Goal: Transaction & Acquisition: Book appointment/travel/reservation

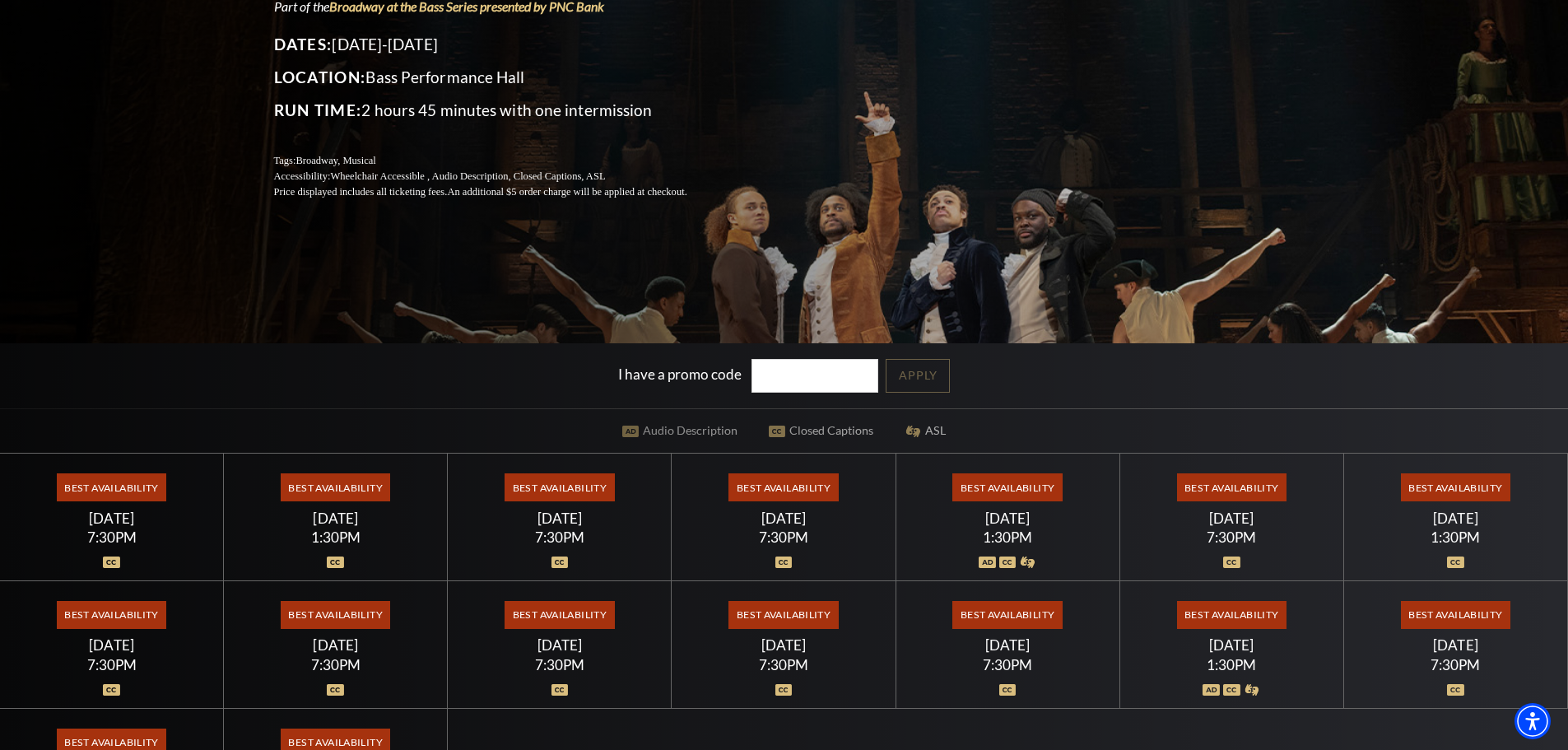
scroll to position [412, 0]
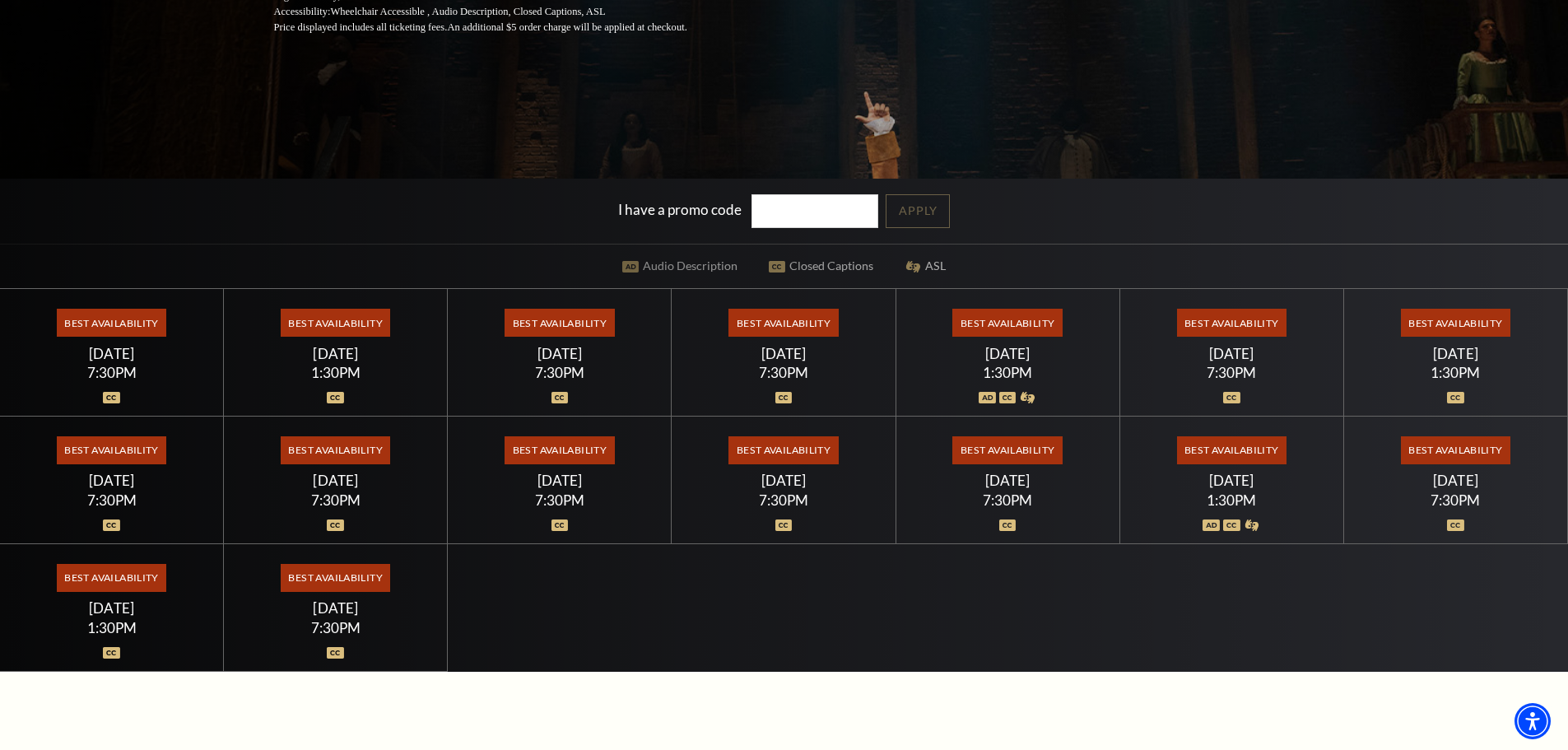
click at [1261, 314] on span "Best Availability" at bounding box center [1232, 323] width 110 height 28
click at [1213, 324] on span "Best Availability" at bounding box center [1232, 323] width 110 height 28
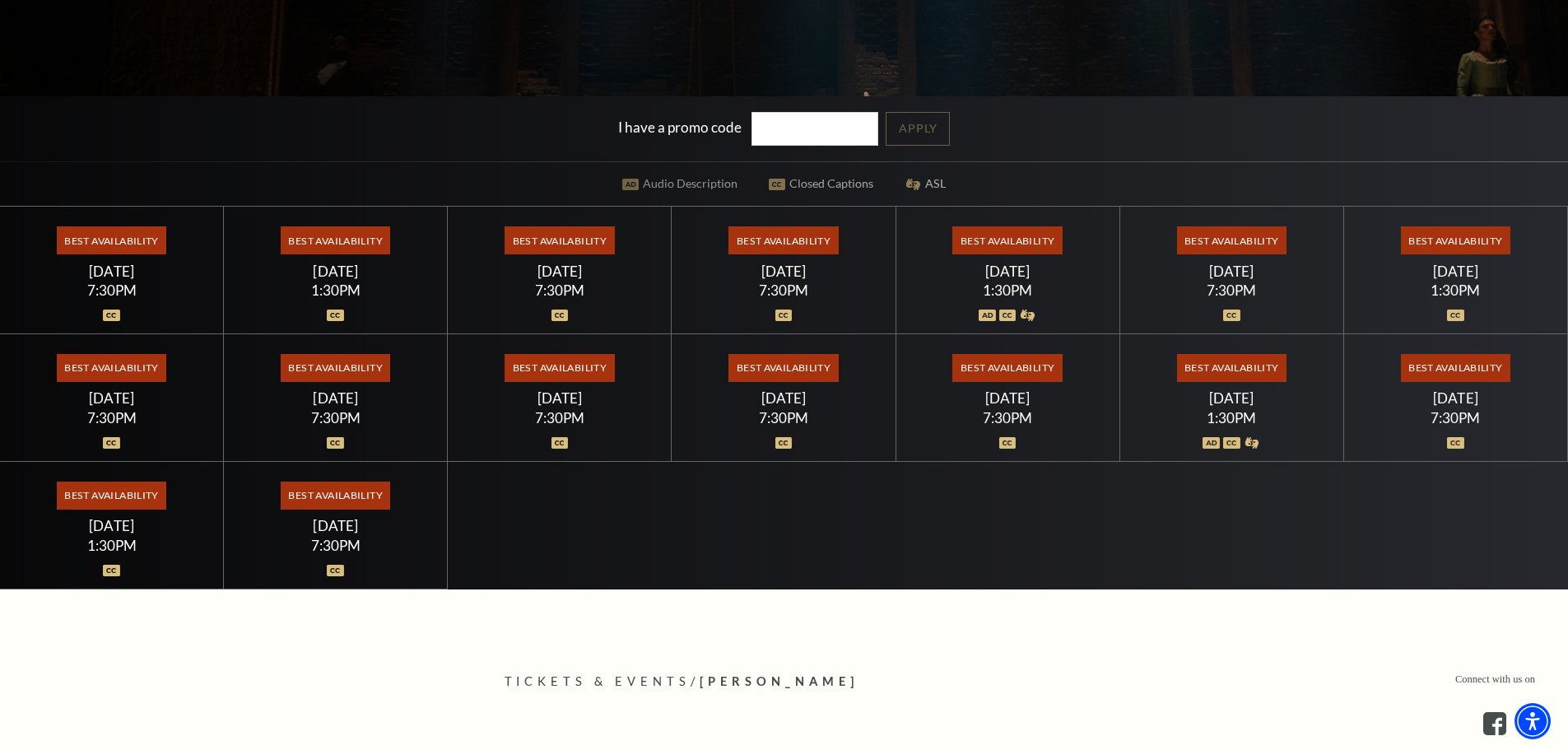
click at [1235, 316] on img at bounding box center [1232, 315] width 17 height 11
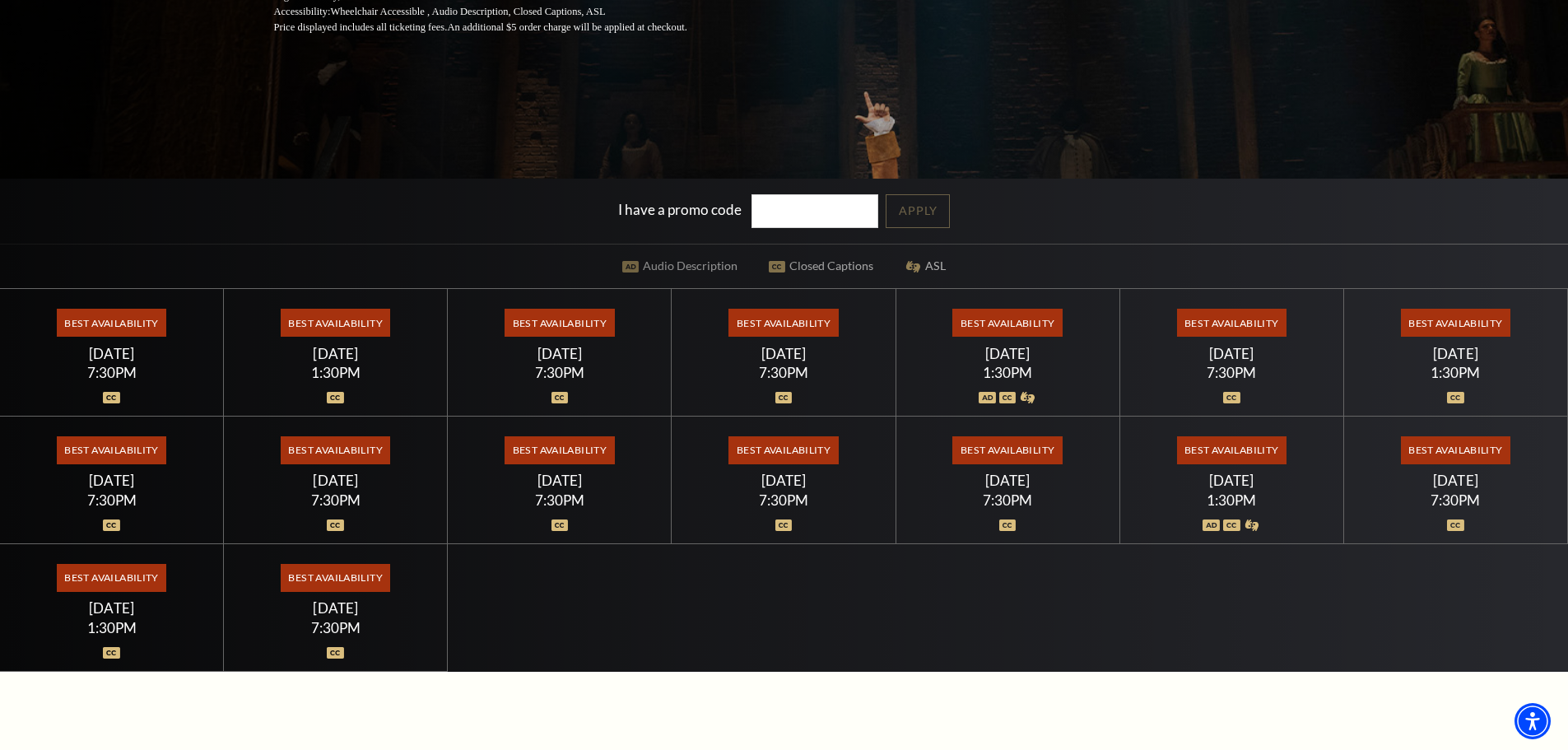
scroll to position [494, 0]
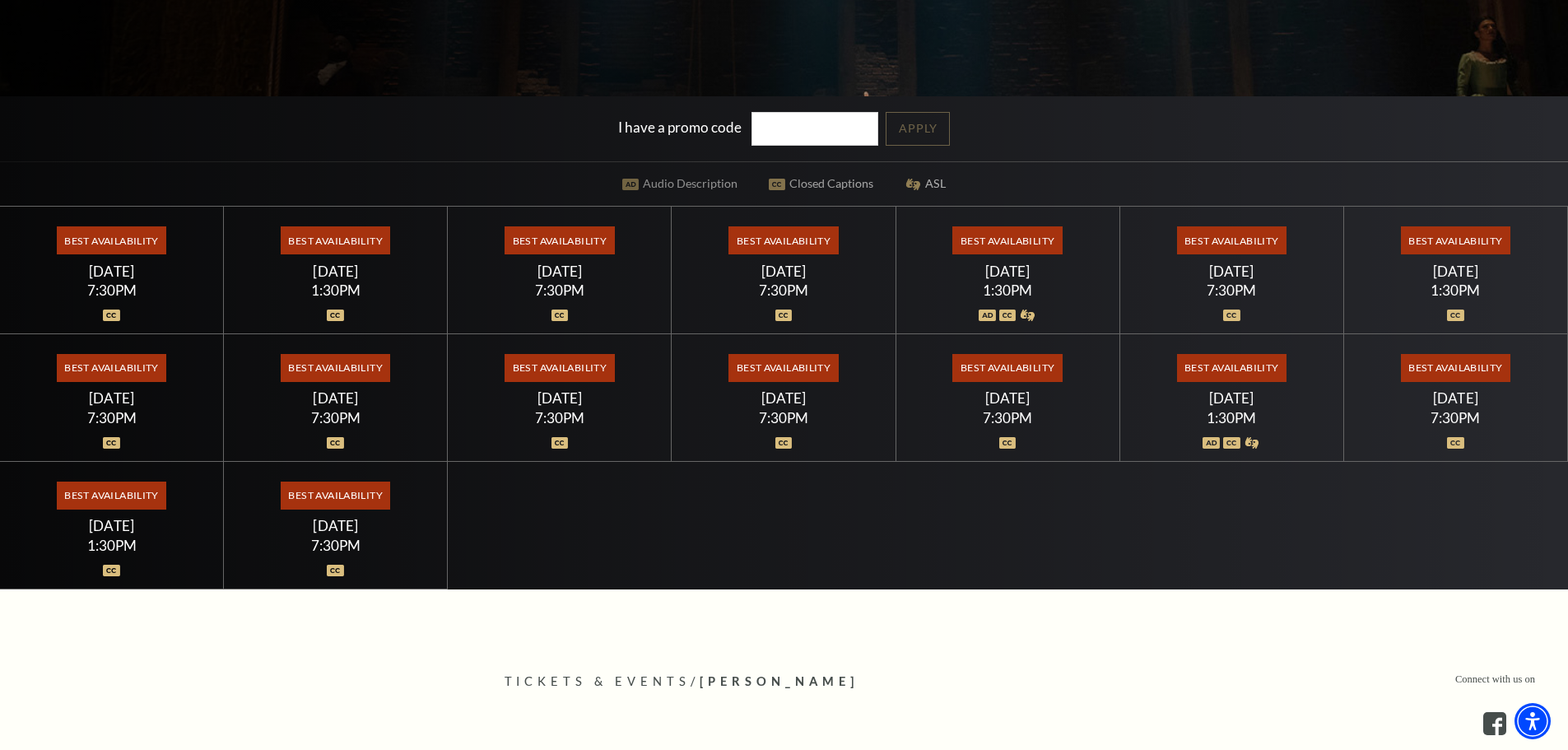
drag, startPoint x: 1220, startPoint y: 273, endPoint x: 1229, endPoint y: 305, distance: 33.2
click at [1221, 273] on div "[DATE]" at bounding box center [1231, 271] width 184 height 17
click at [1236, 318] on img at bounding box center [1232, 315] width 17 height 11
click at [1248, 247] on span "Best Availability" at bounding box center [1232, 241] width 110 height 28
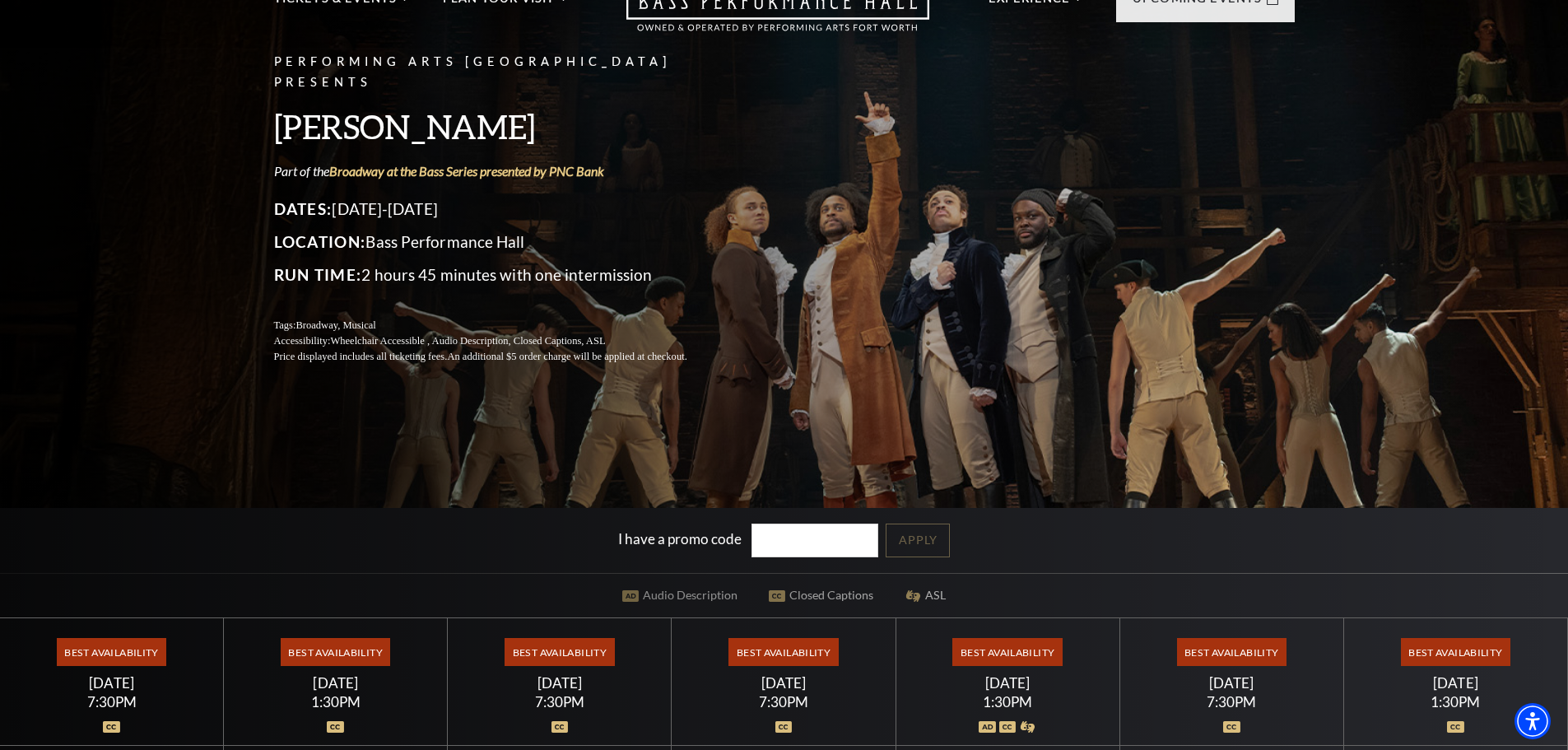
scroll to position [0, 0]
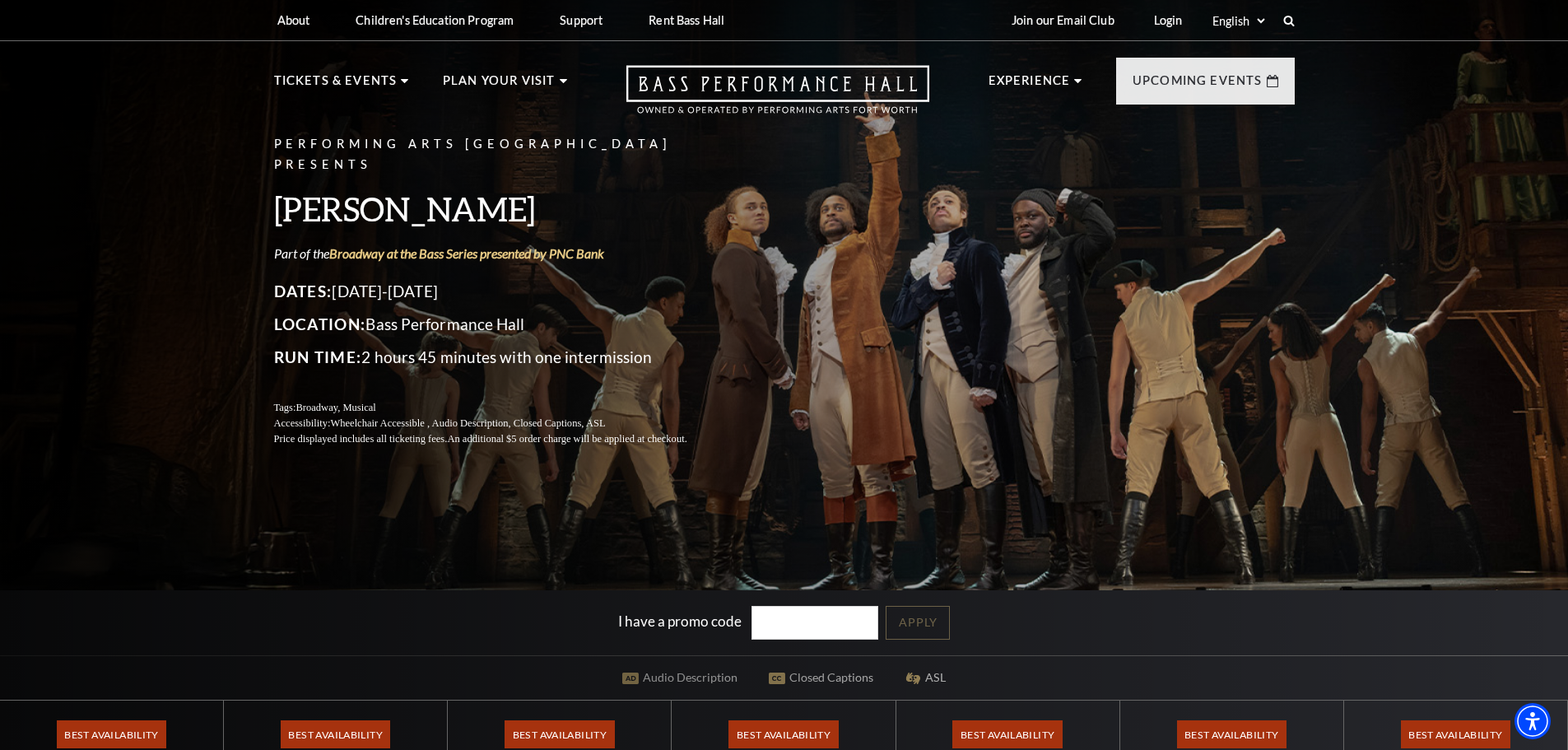
click at [772, 622] on input "I have a promo code" at bounding box center [815, 623] width 127 height 34
click at [1096, 647] on div "I have a promo code Apply" at bounding box center [784, 622] width 1568 height 65
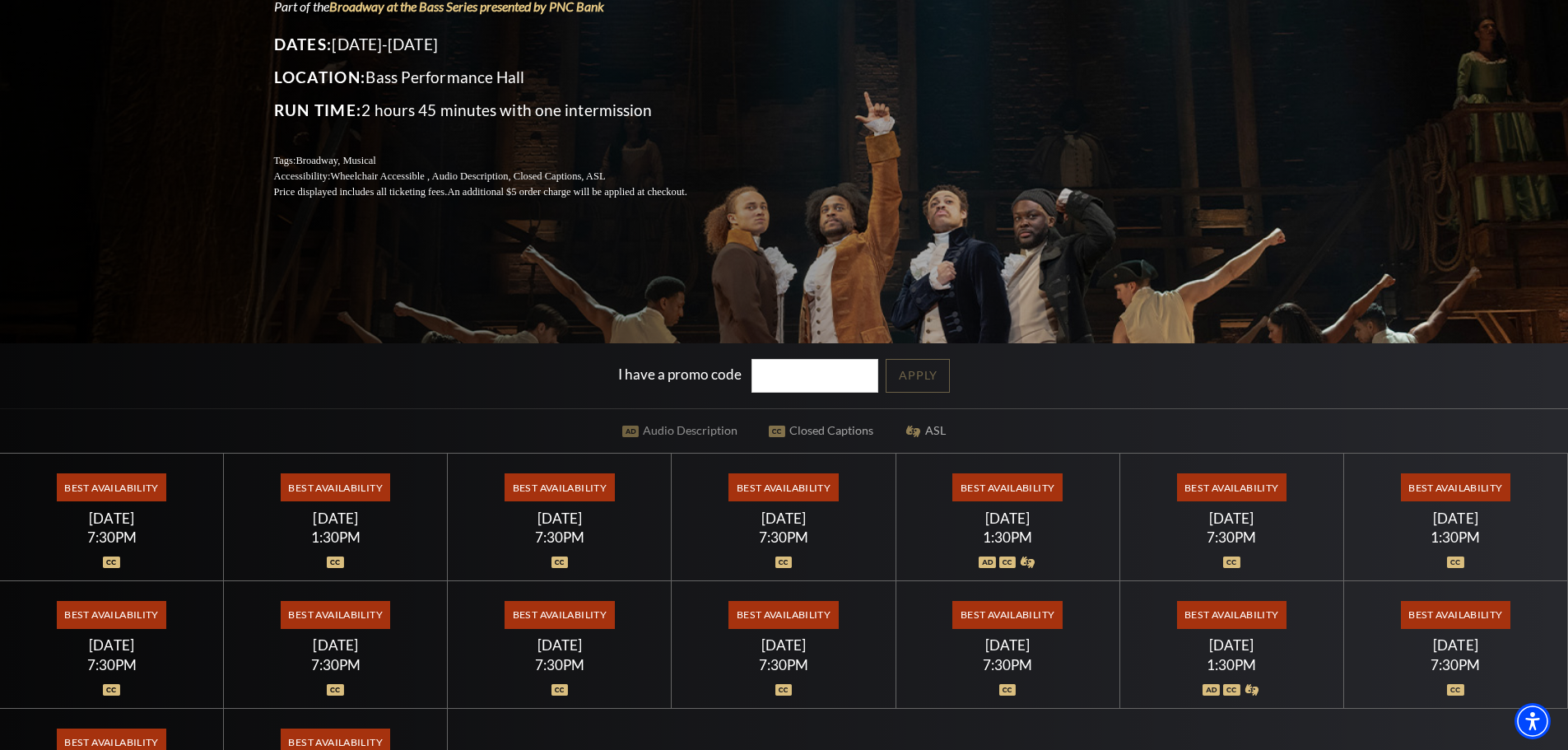
click at [997, 519] on div "[DATE]" at bounding box center [1007, 519] width 184 height 17
click at [991, 473] on span "Best Availability" at bounding box center [1008, 487] width 110 height 28
click at [754, 528] on div "Best Availability Friday July 17 7:30PM" at bounding box center [783, 517] width 224 height 128
click at [619, 559] on div at bounding box center [559, 552] width 184 height 16
click at [456, 503] on div "Best Availability Thursday July 16 7:30PM" at bounding box center [559, 517] width 224 height 128
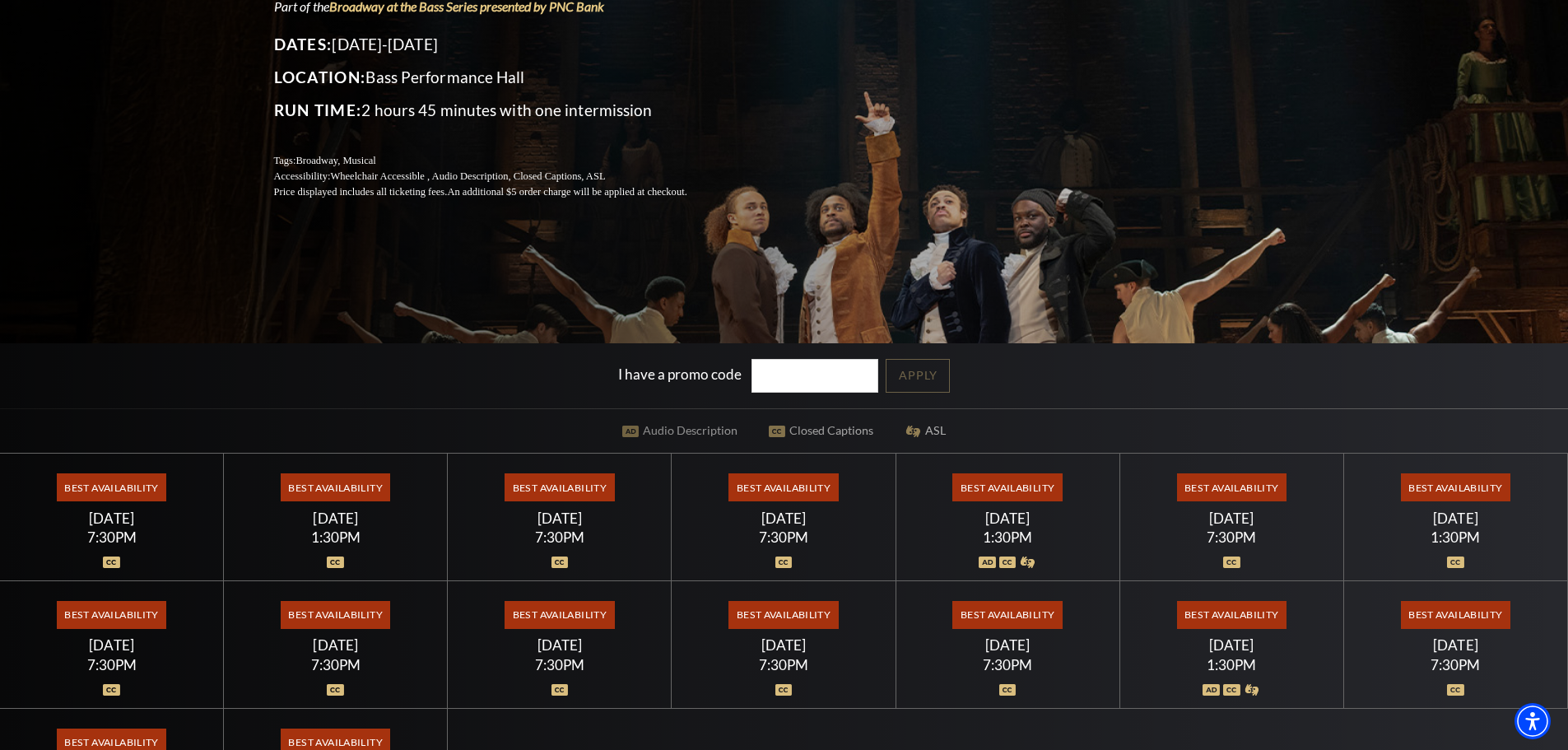
drag, startPoint x: 131, startPoint y: 452, endPoint x: 125, endPoint y: 465, distance: 14.3
click at [131, 452] on div "Select a Performance Wednesday July 15 | 7:30PM Tickets starting at $67 Wednesd…" at bounding box center [784, 644] width 1568 height 384
drag, startPoint x: 117, startPoint y: 536, endPoint x: 418, endPoint y: 587, distance: 305.3
click at [117, 536] on div "7:30PM" at bounding box center [111, 537] width 184 height 14
drag, startPoint x: 1012, startPoint y: 656, endPoint x: 1070, endPoint y: 643, distance: 59.4
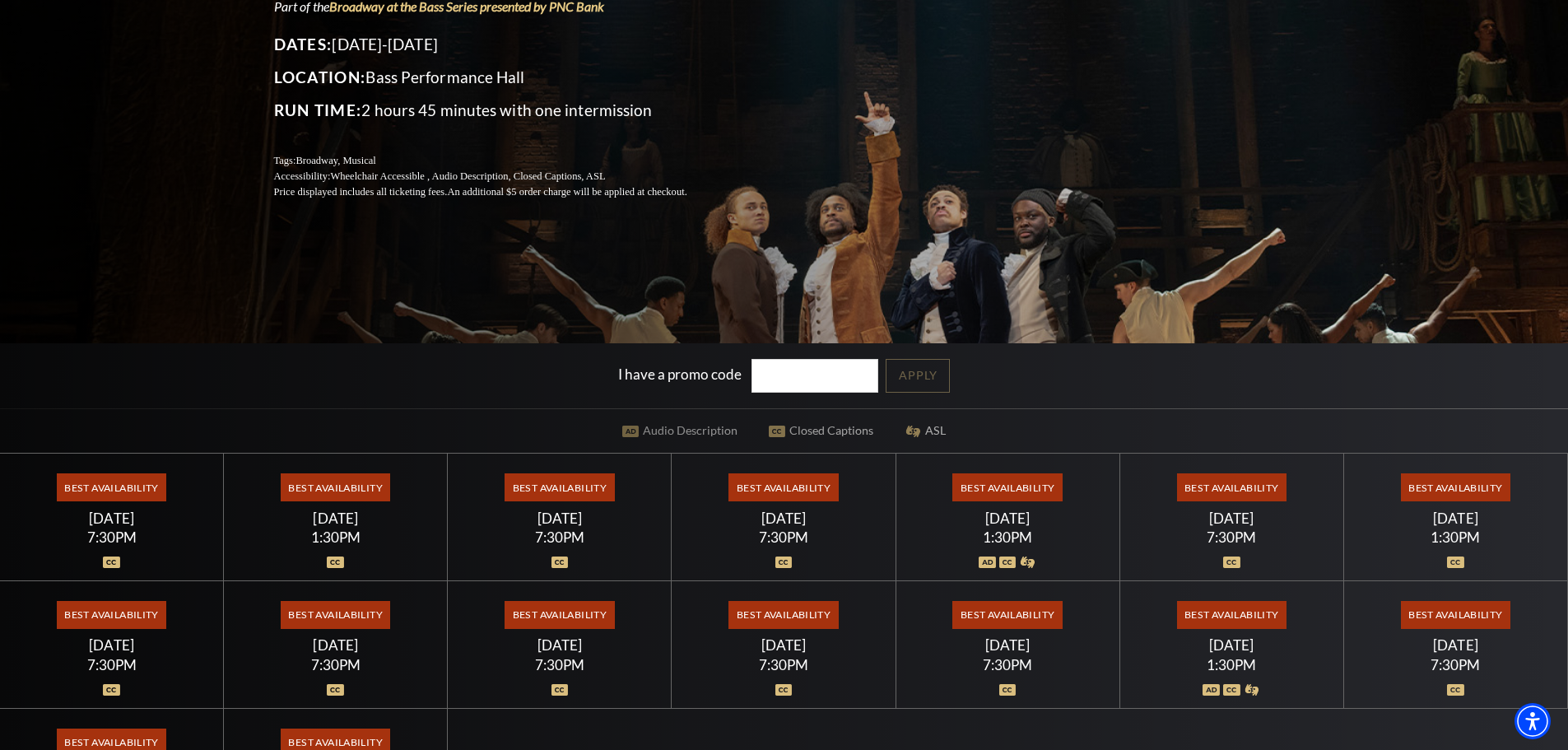
click at [1014, 657] on div "Best Availability Friday July 24 7:30PM" at bounding box center [1008, 644] width 224 height 128
click at [1324, 637] on div "Best Availability Saturday July 25 1:30PM" at bounding box center [1232, 644] width 224 height 128
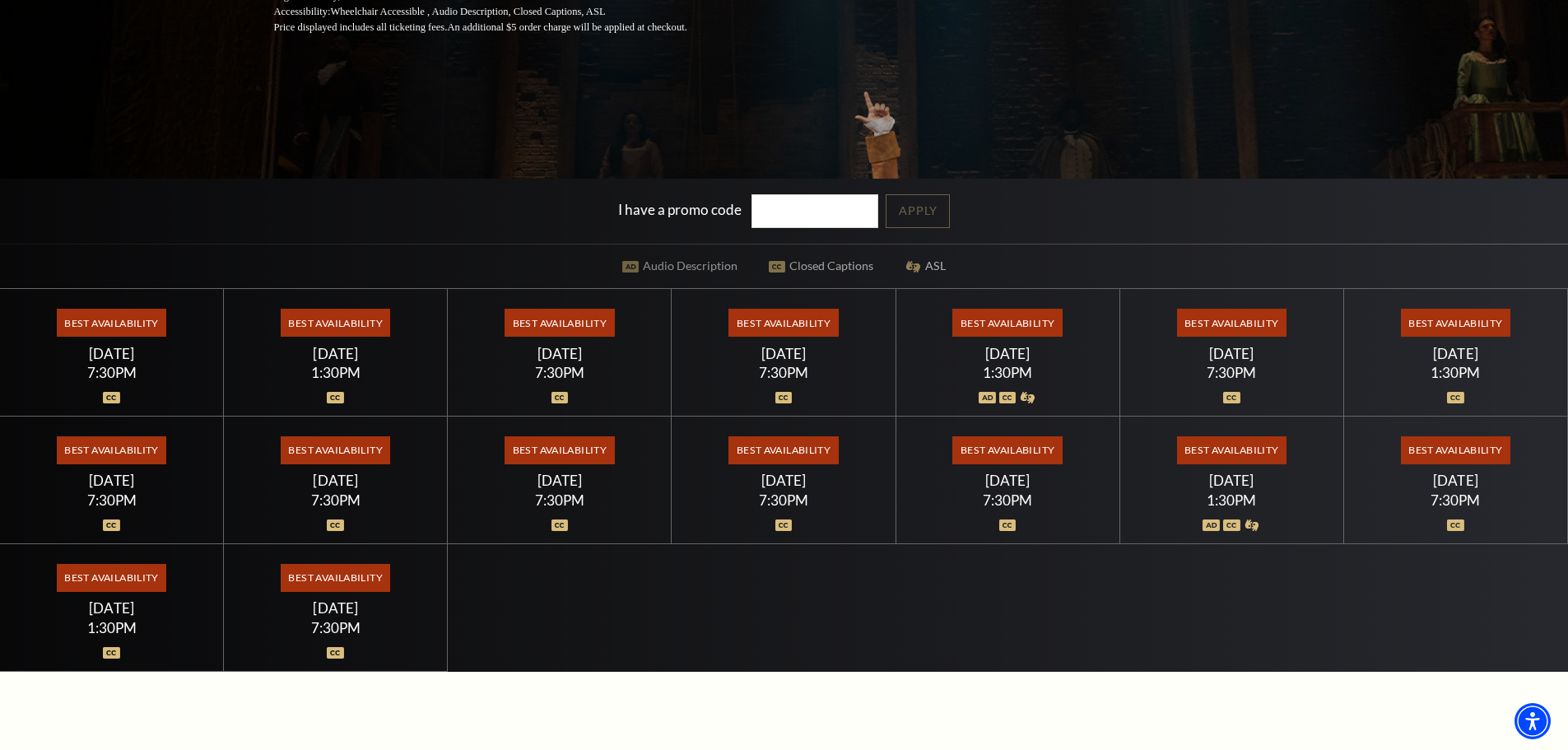
drag, startPoint x: 327, startPoint y: 610, endPoint x: 353, endPoint y: 574, distance: 44.4
click at [329, 609] on div "[DATE]" at bounding box center [335, 608] width 184 height 17
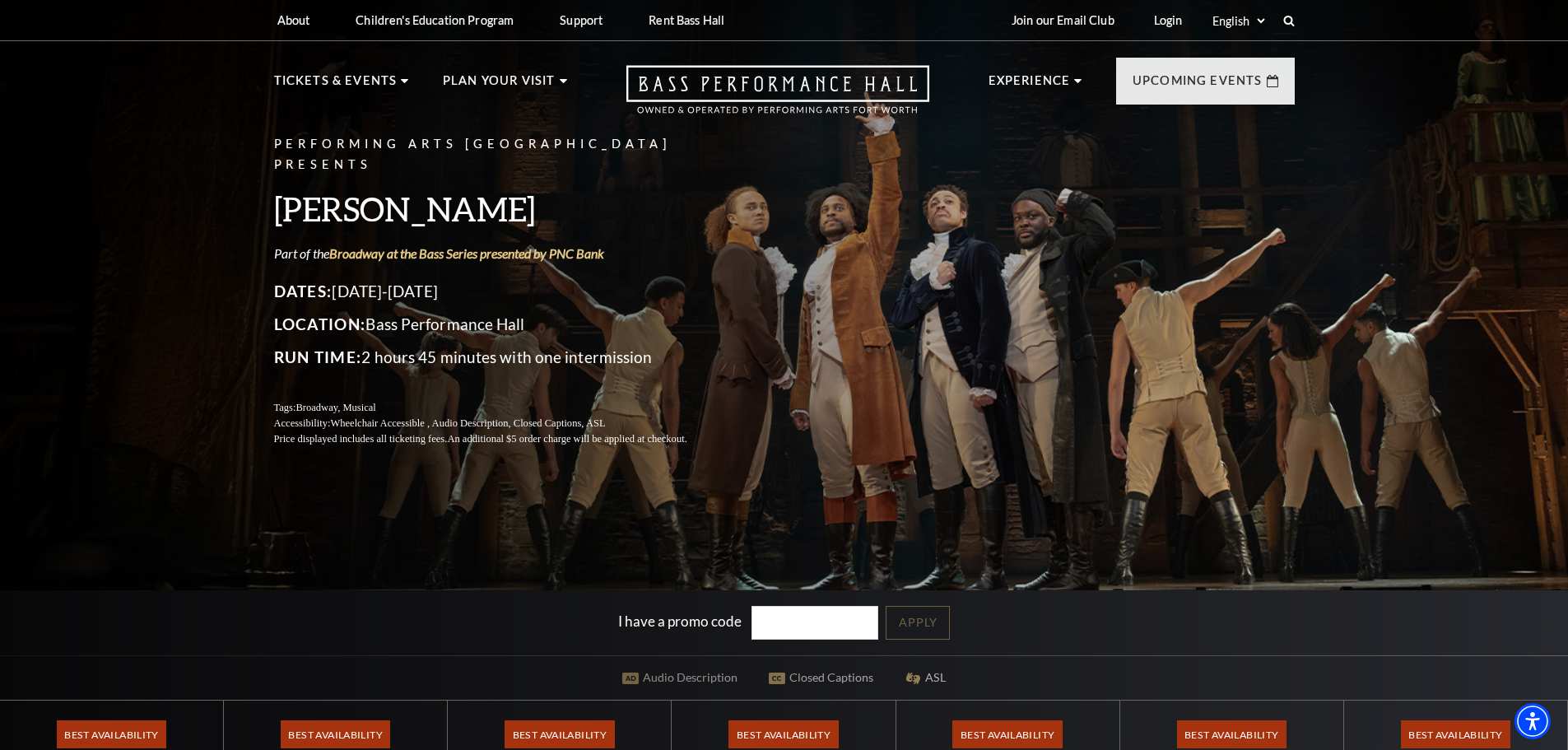
scroll to position [164, 0]
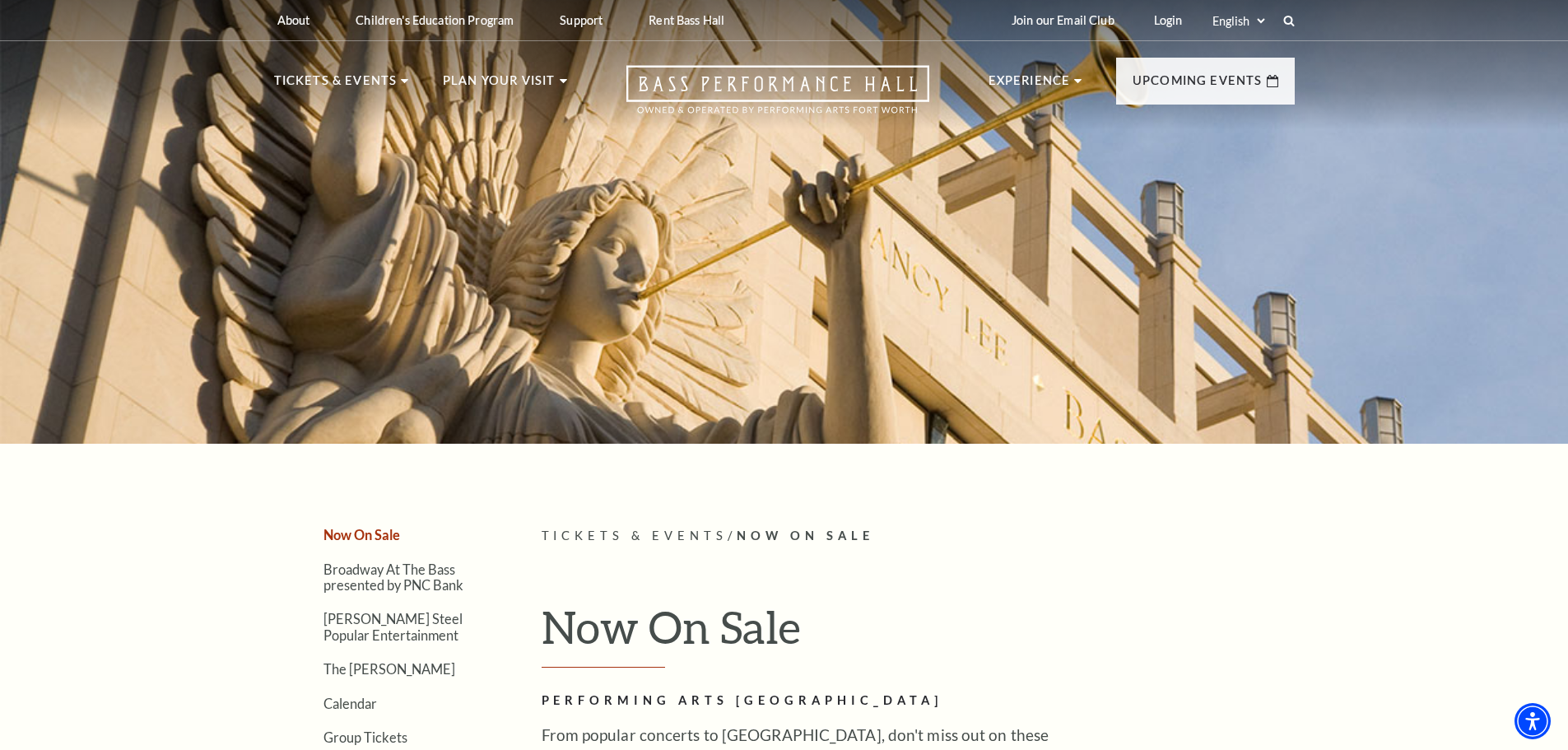
scroll to position [164, 0]
